Goal: Information Seeking & Learning: Learn about a topic

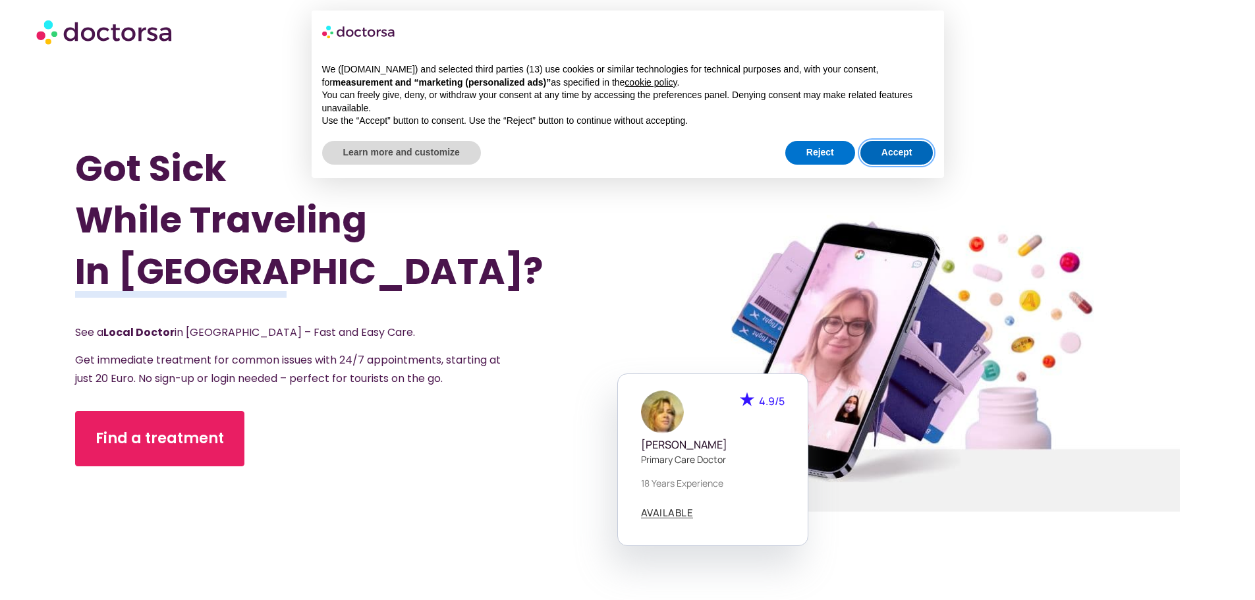
click at [883, 150] on button "Accept" at bounding box center [896, 153] width 73 height 24
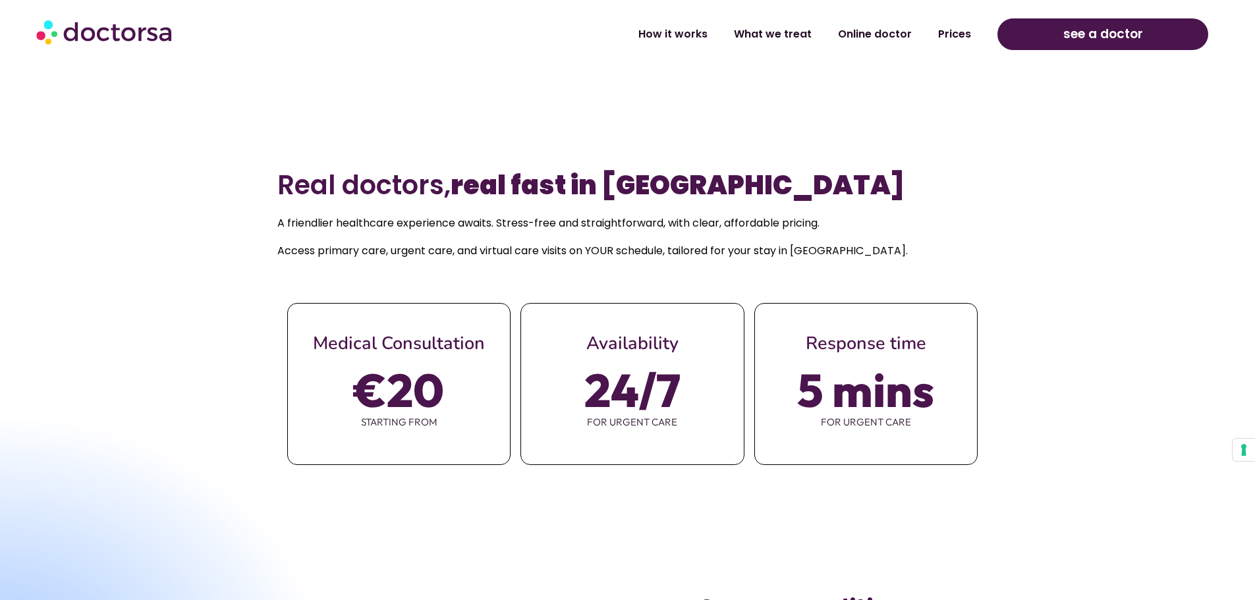
scroll to position [593, 0]
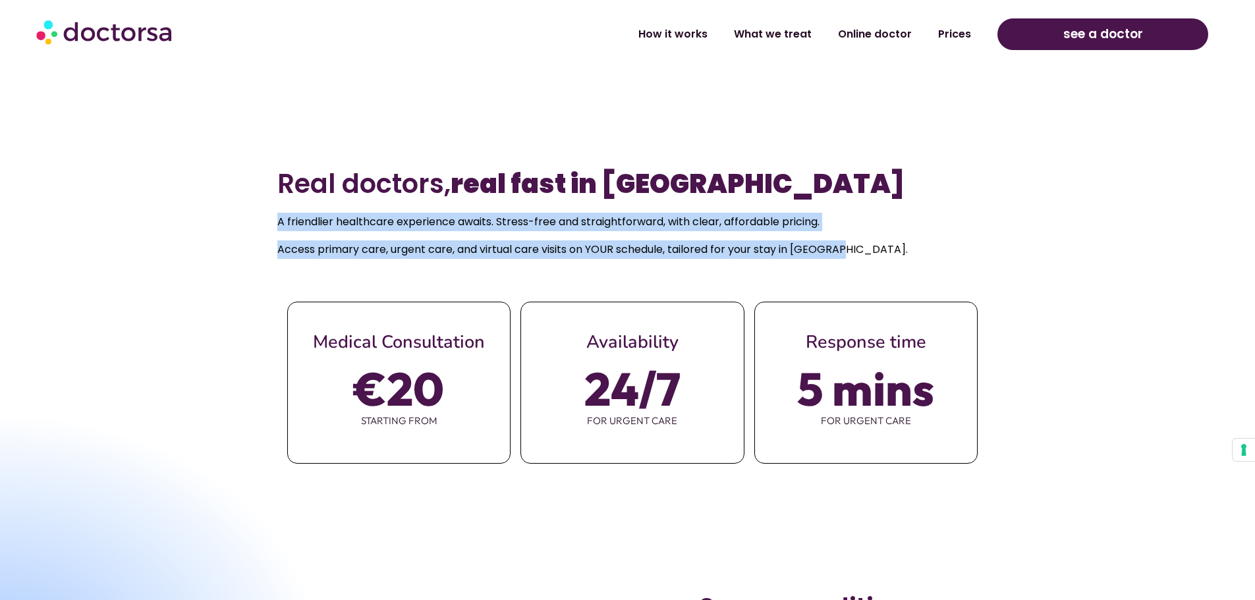
drag, startPoint x: 277, startPoint y: 221, endPoint x: 864, endPoint y: 246, distance: 587.4
click at [864, 246] on div "A friendlier healthcare experience awaits. Stress-free and straightforward, wit…" at bounding box center [627, 236] width 700 height 46
click at [864, 246] on p "Access primary care, urgent care, and virtual care visits on YOUR schedule, tai…" at bounding box center [627, 249] width 700 height 18
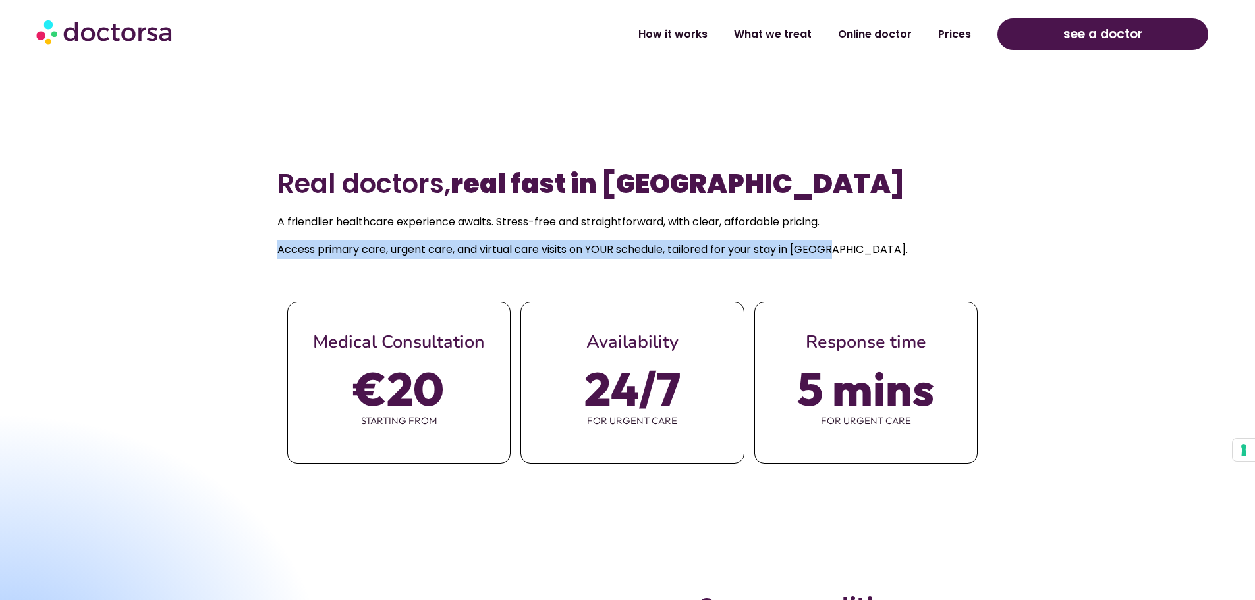
drag, startPoint x: 274, startPoint y: 246, endPoint x: 833, endPoint y: 256, distance: 559.3
click at [833, 256] on section "Real doctors, real fast in [GEOGRAPHIC_DATA] A friendlier healthcare experience…" at bounding box center [627, 342] width 1255 height 375
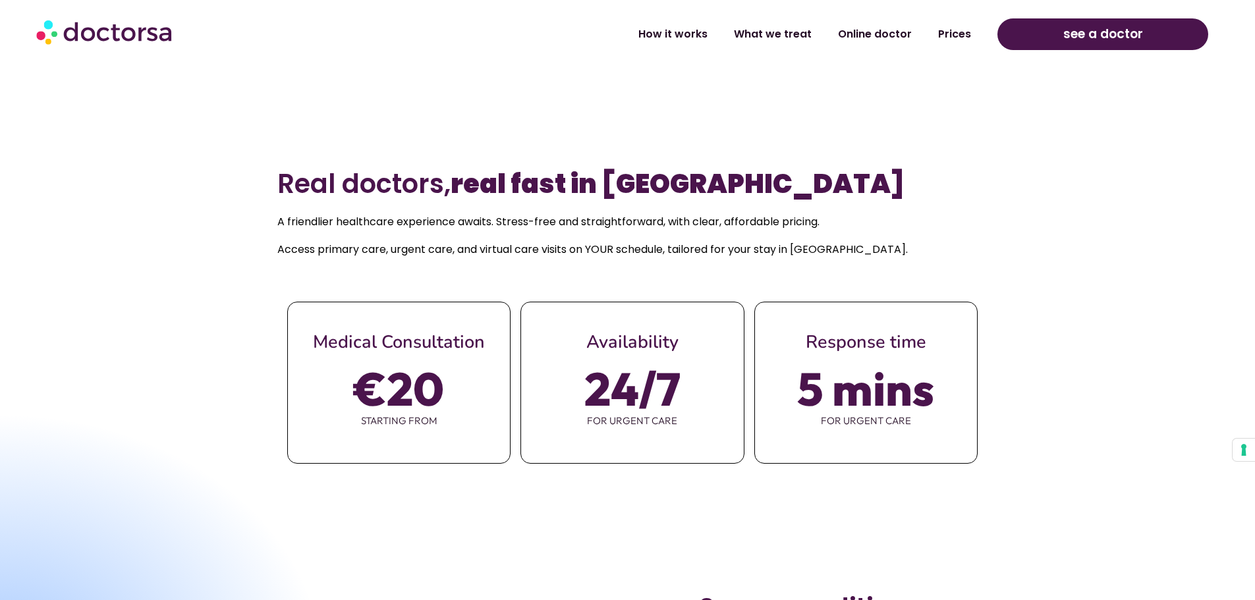
click at [852, 254] on p "Access primary care, urgent care, and virtual care visits on YOUR schedule, tai…" at bounding box center [627, 249] width 700 height 18
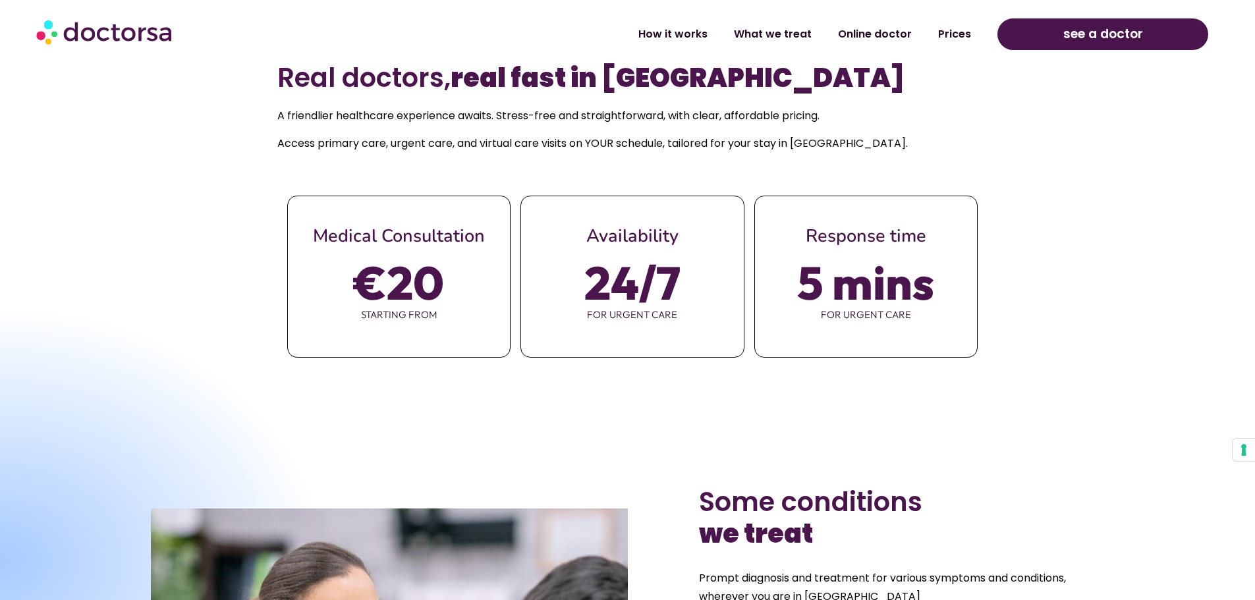
scroll to position [856, 0]
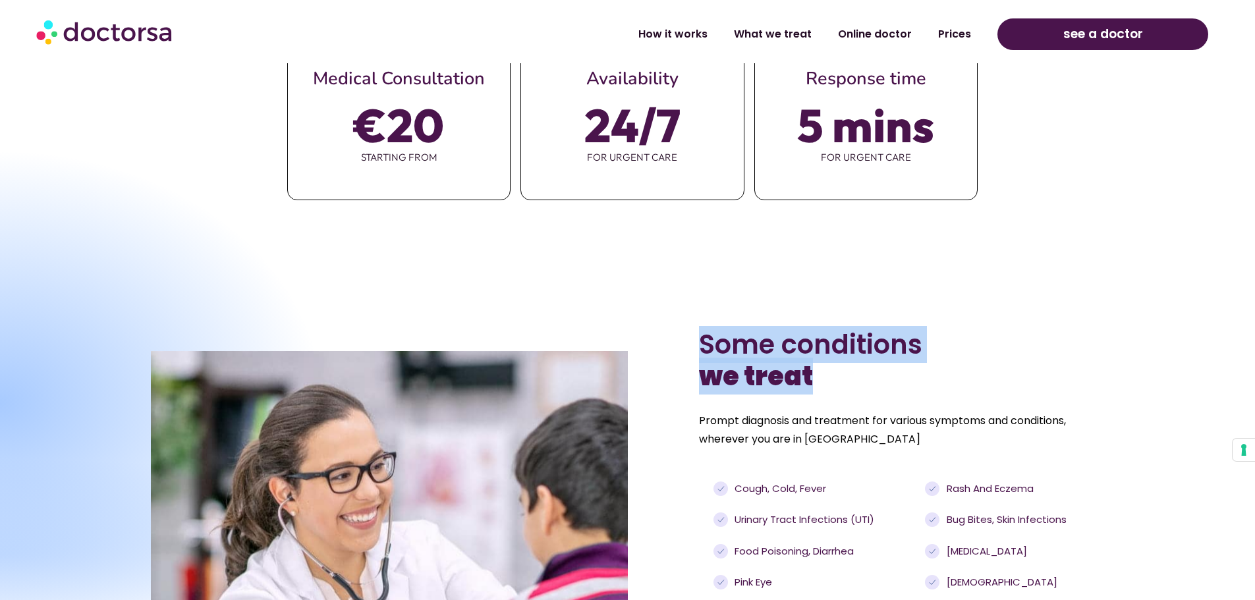
drag, startPoint x: 705, startPoint y: 337, endPoint x: 849, endPoint y: 371, distance: 147.6
click at [849, 371] on h2 "Some conditions we treat" at bounding box center [901, 360] width 405 height 63
click at [854, 375] on h2 "Some conditions we treat" at bounding box center [901, 360] width 405 height 63
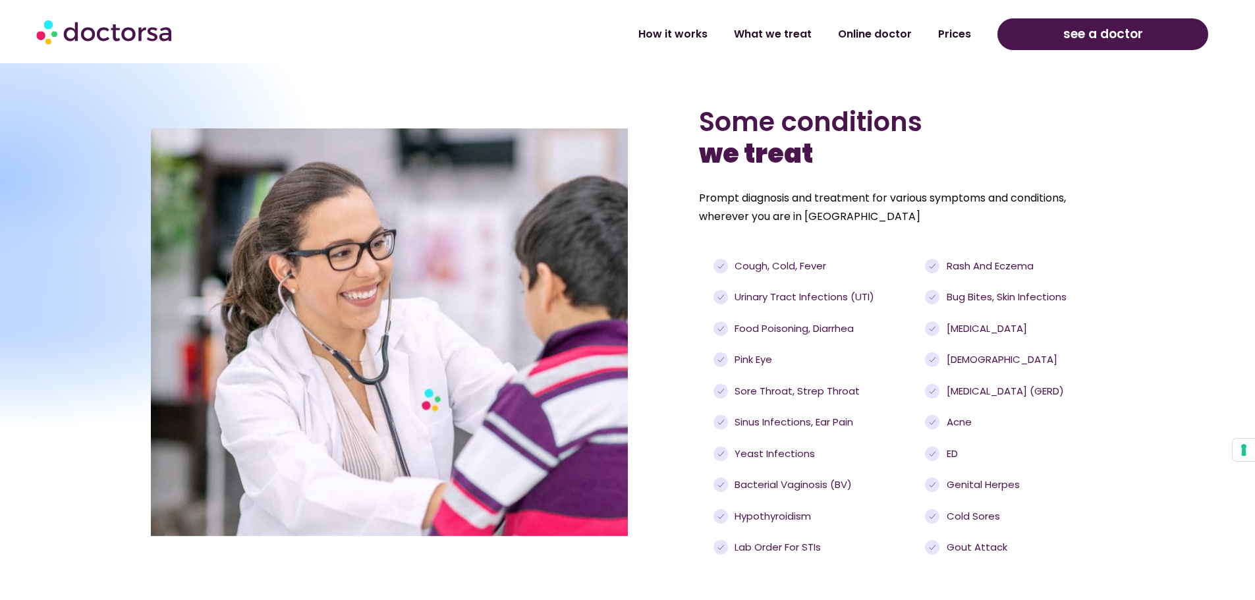
scroll to position [1120, 0]
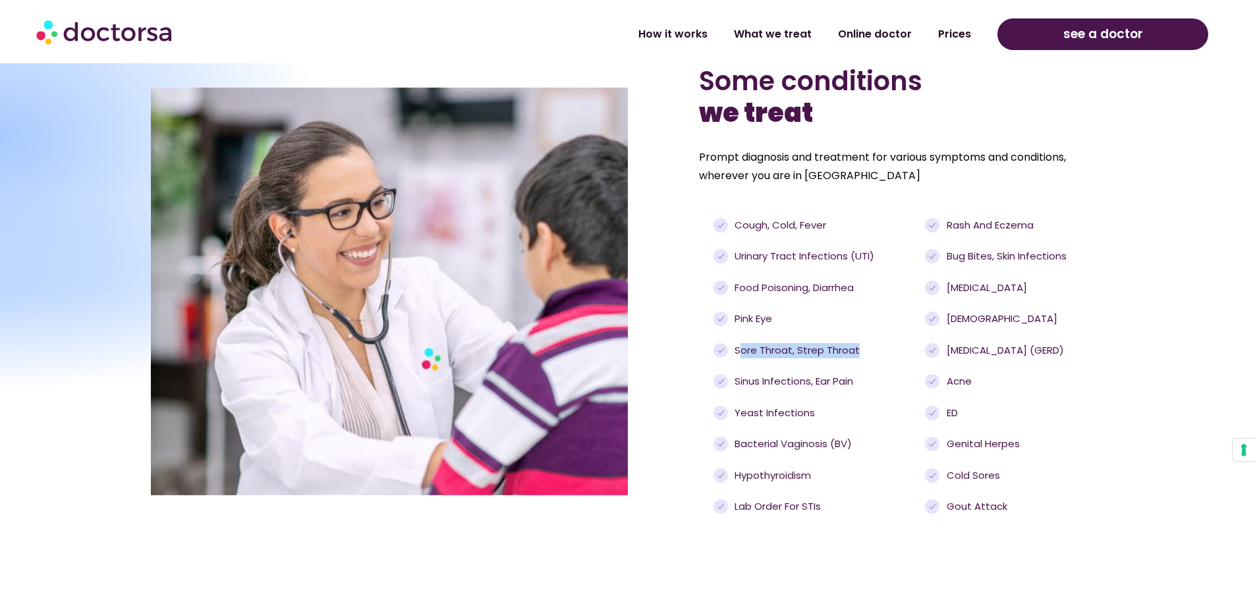
drag, startPoint x: 738, startPoint y: 352, endPoint x: 867, endPoint y: 356, distance: 129.2
click at [867, 356] on li "Sore throat, strep throat" at bounding box center [815, 354] width 205 height 23
click at [863, 368] on ul "Cough, cold, fever [MEDICAL_DATA] (UTI) Food poisoning, [MEDICAL_DATA] [MEDICAL…" at bounding box center [815, 366] width 205 height 296
drag, startPoint x: 734, startPoint y: 414, endPoint x: 853, endPoint y: 416, distance: 118.6
click at [853, 416] on li "yeast infections" at bounding box center [815, 417] width 205 height 23
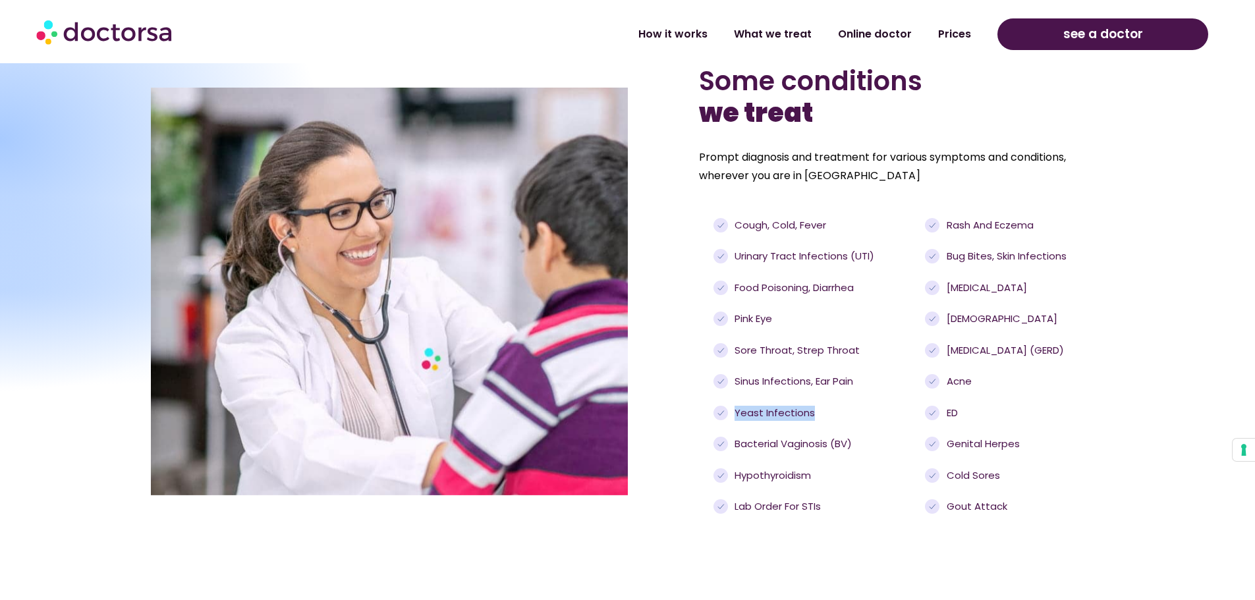
click at [853, 416] on li "yeast infections" at bounding box center [815, 417] width 205 height 23
drag, startPoint x: 735, startPoint y: 445, endPoint x: 864, endPoint y: 443, distance: 129.1
click at [864, 443] on li "Bacterial Vaginosis (BV)" at bounding box center [815, 448] width 205 height 23
click at [866, 472] on li "Hypothyroidism" at bounding box center [815, 479] width 205 height 23
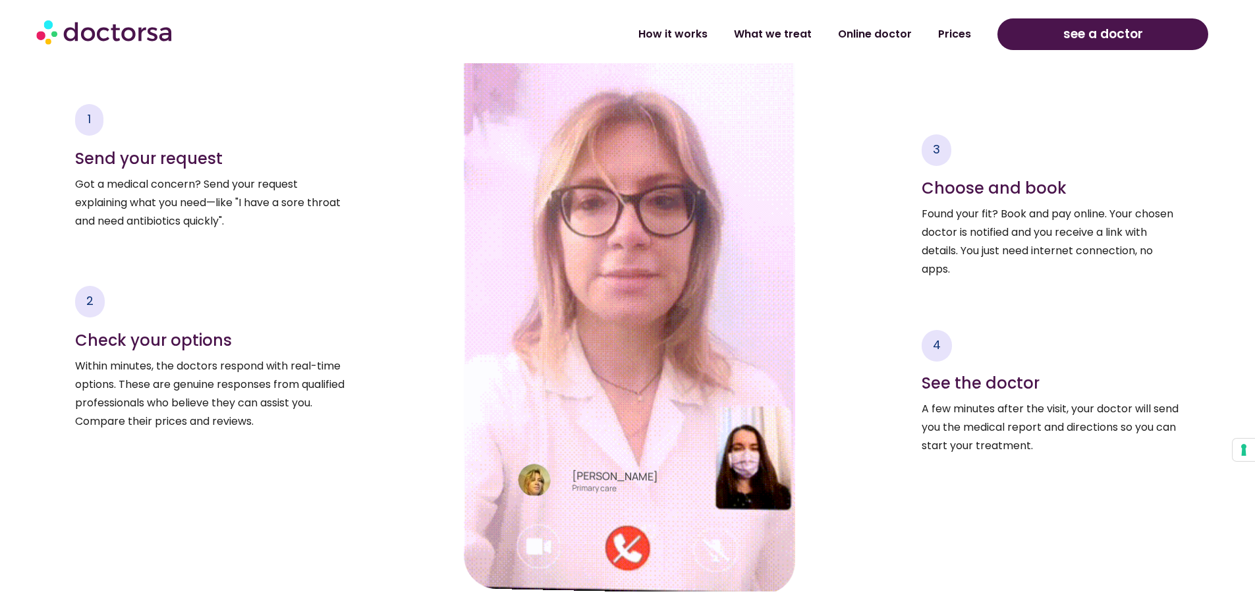
scroll to position [1976, 0]
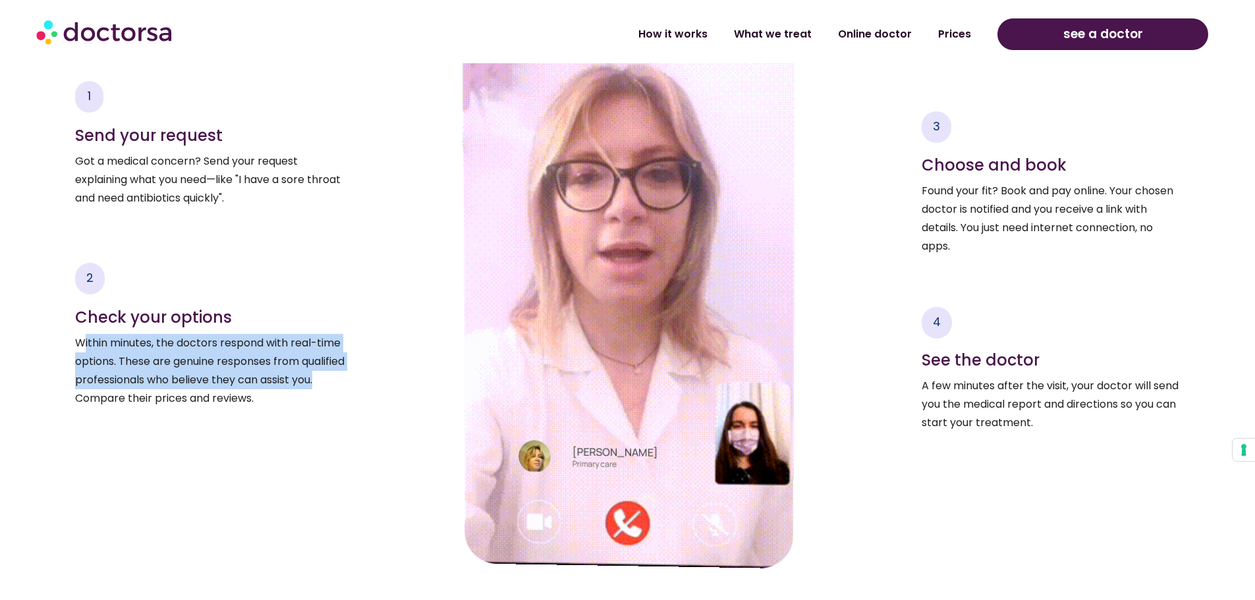
drag, startPoint x: 82, startPoint y: 343, endPoint x: 335, endPoint y: 375, distance: 254.9
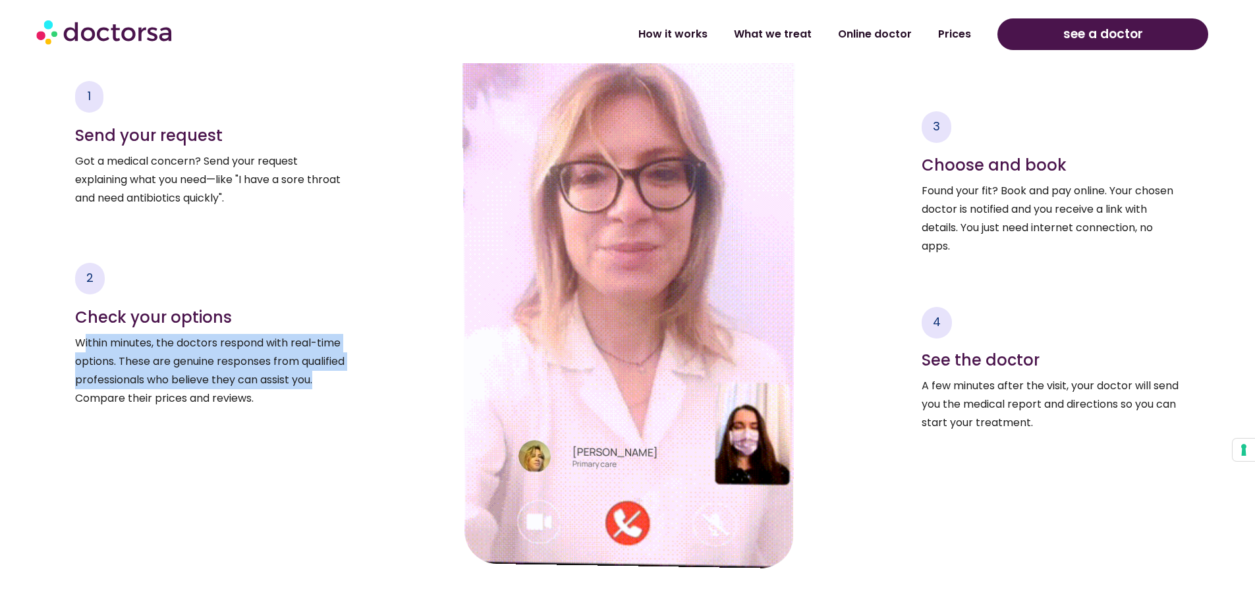
click at [335, 375] on p "Within minutes, the doctors respond with real-time options. These are genuine r…" at bounding box center [213, 371] width 276 height 74
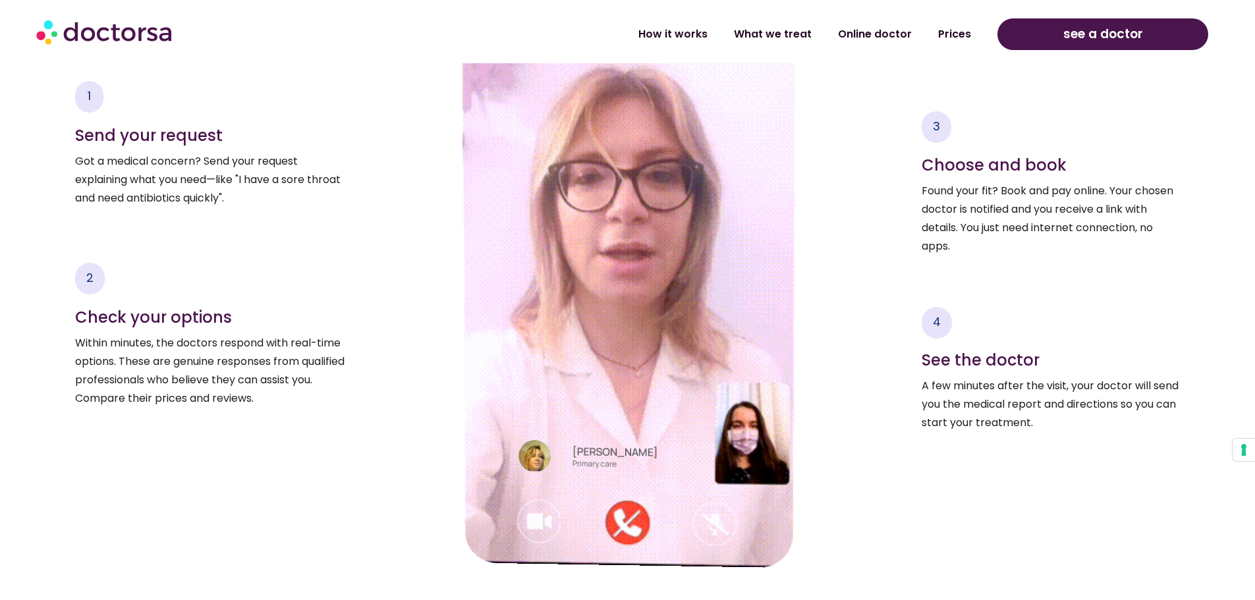
drag, startPoint x: 340, startPoint y: 395, endPoint x: 269, endPoint y: 397, distance: 71.1
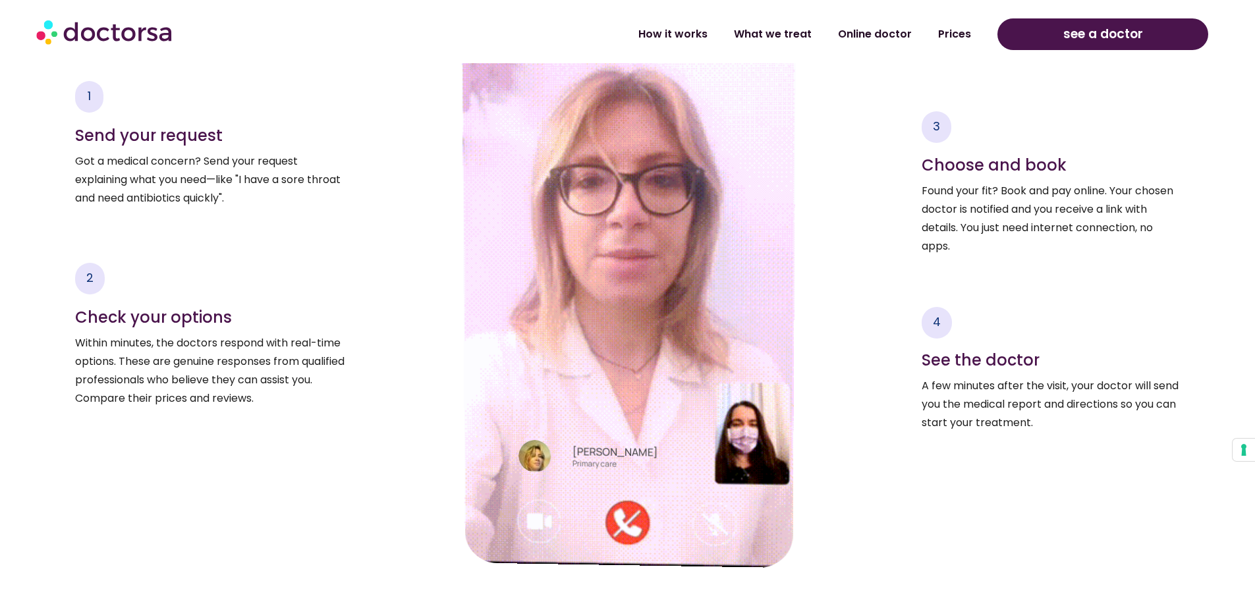
click at [339, 396] on p "Within minutes, the doctors respond with real-time options. These are genuine r…" at bounding box center [213, 371] width 276 height 74
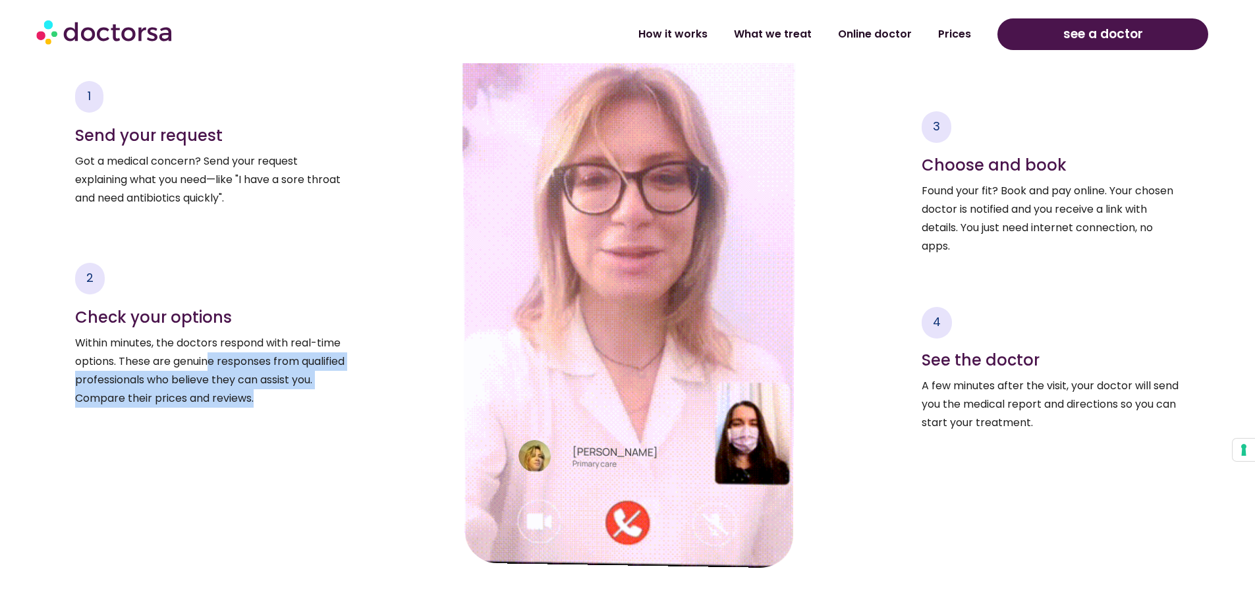
drag, startPoint x: 213, startPoint y: 361, endPoint x: 333, endPoint y: 389, distance: 123.8
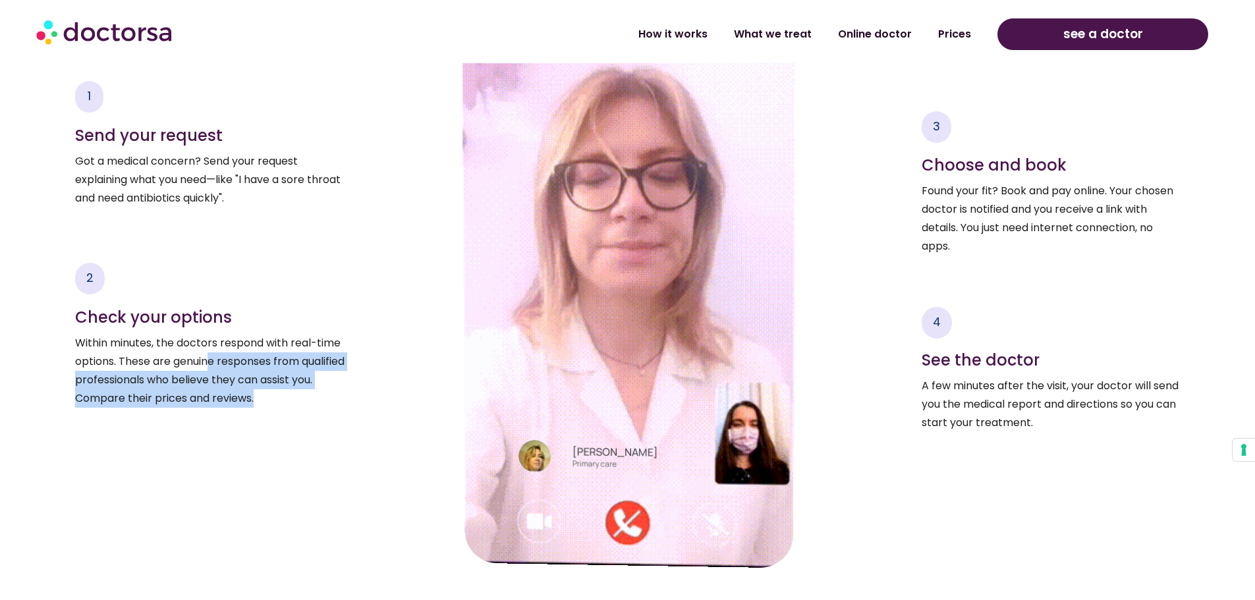
click at [333, 389] on p "Within minutes, the doctors respond with real-time options. These are genuine r…" at bounding box center [213, 371] width 276 height 74
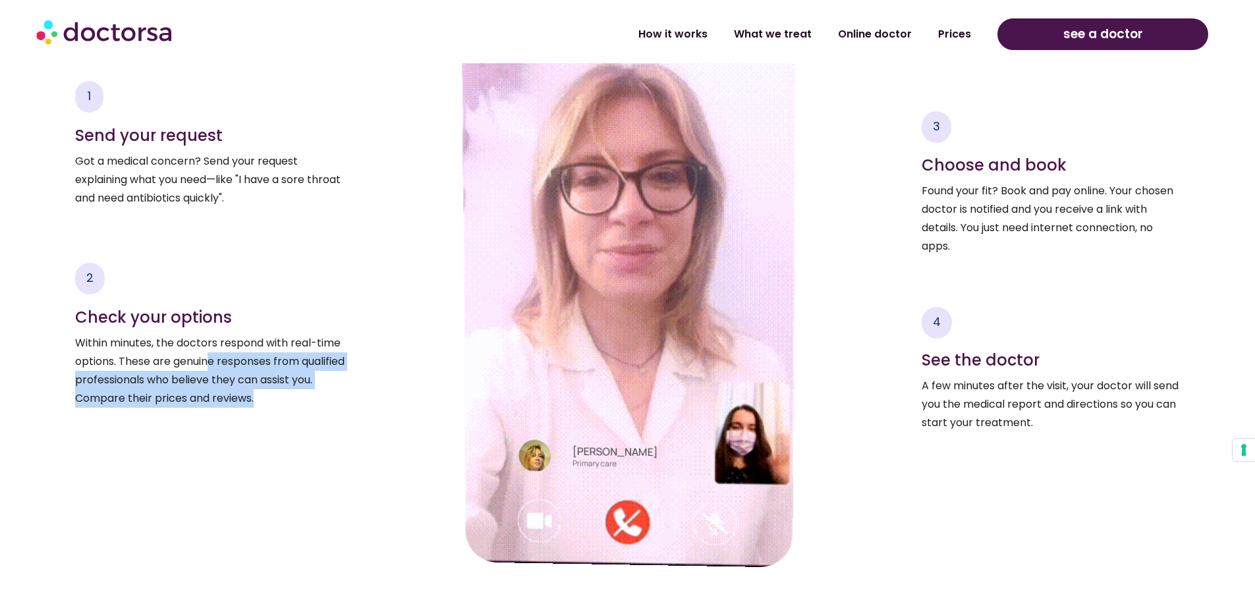
click at [323, 410] on div "1 Send your request Got a medical concern? Send your request explaining what yo…" at bounding box center [213, 271] width 276 height 593
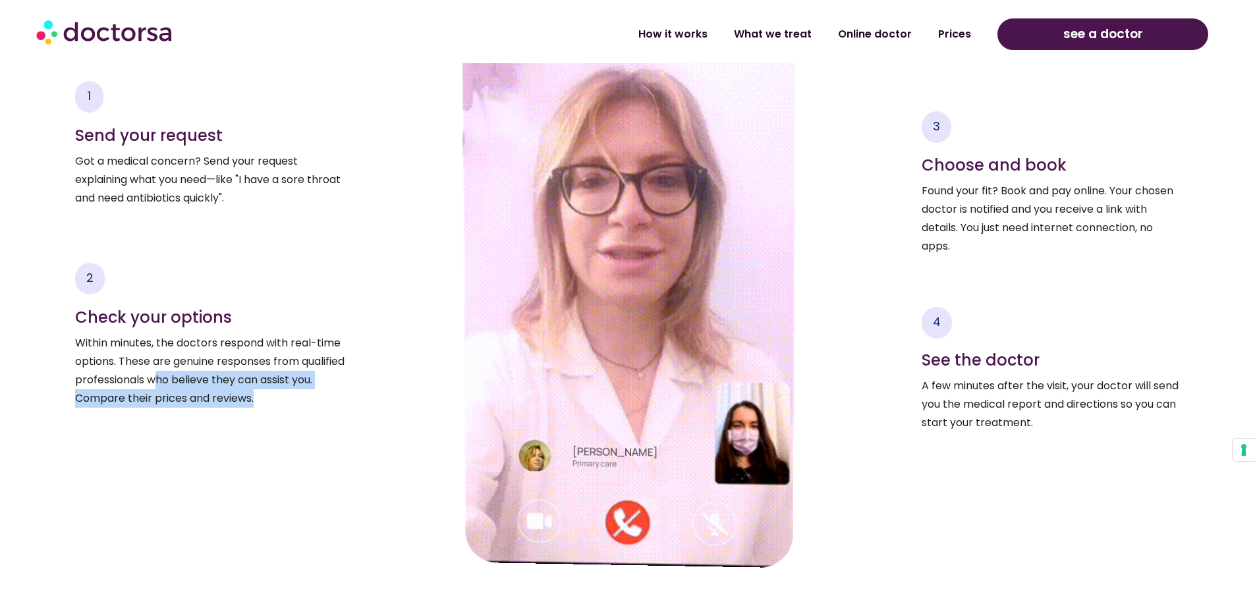
drag, startPoint x: 159, startPoint y: 381, endPoint x: 314, endPoint y: 400, distance: 155.9
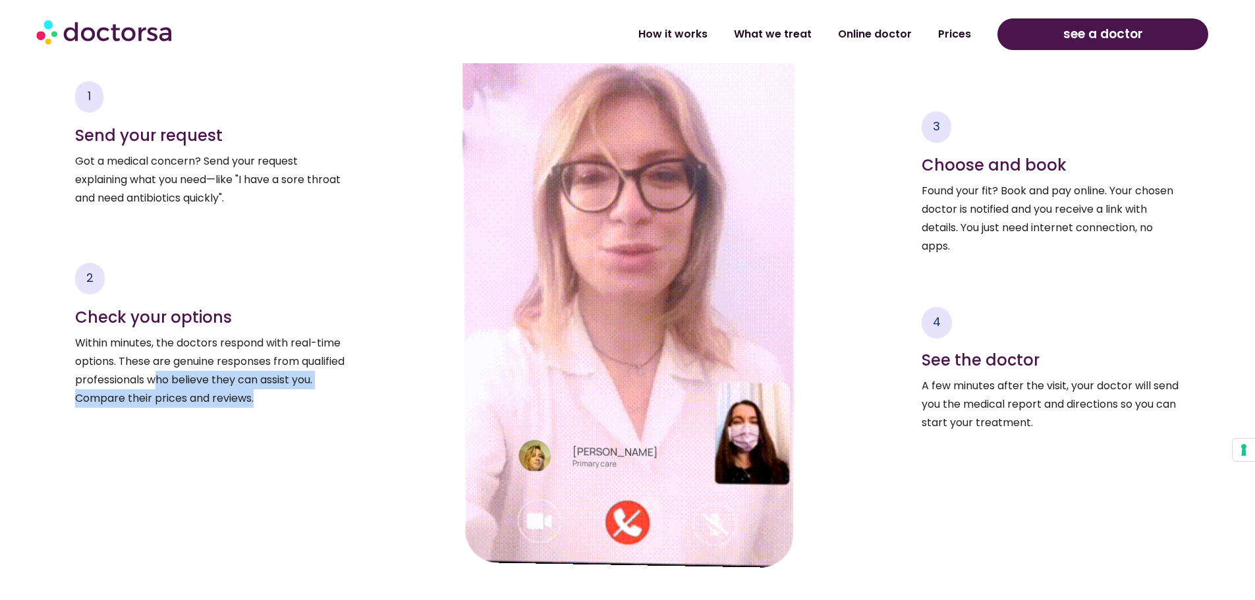
click at [314, 400] on p "Within minutes, the doctors respond with real-time options. These are genuine r…" at bounding box center [213, 371] width 276 height 74
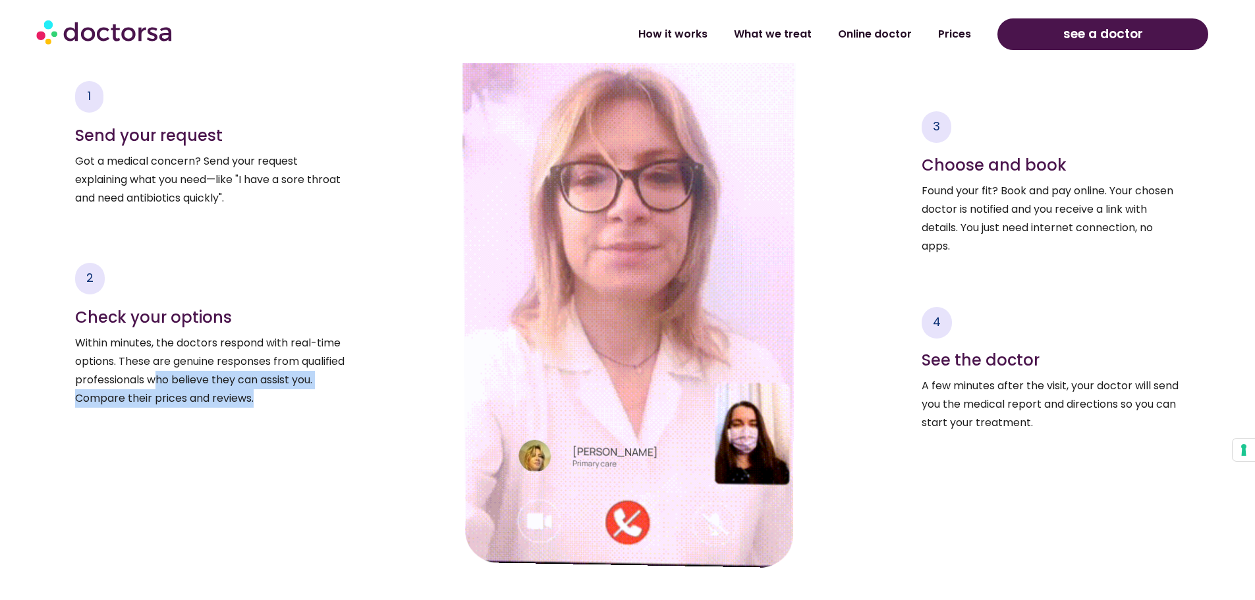
click at [314, 400] on p "Within minutes, the doctors respond with real-time options. These are genuine r…" at bounding box center [213, 371] width 276 height 74
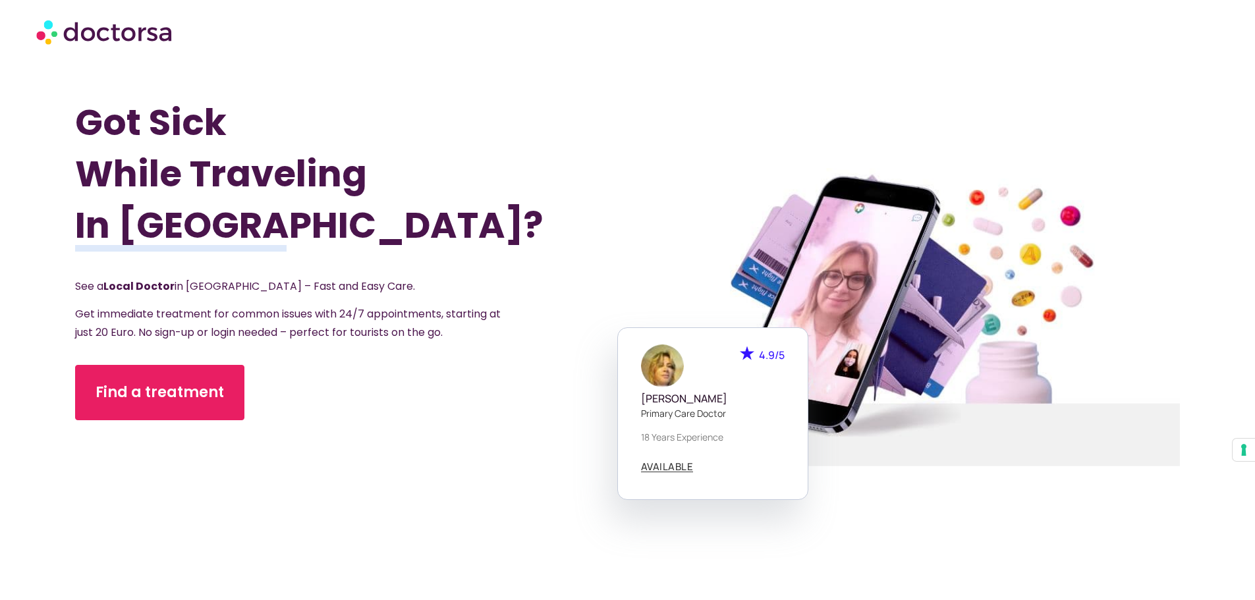
scroll to position [0, 0]
